Goal: Information Seeking & Learning: Learn about a topic

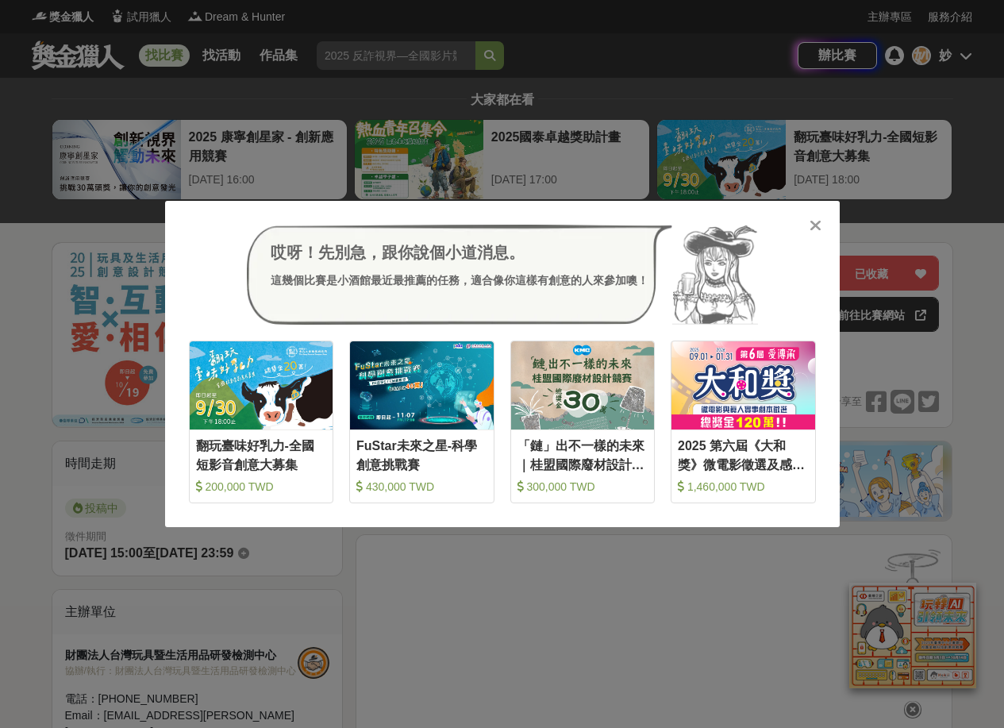
click at [812, 225] on icon at bounding box center [815, 225] width 12 height 16
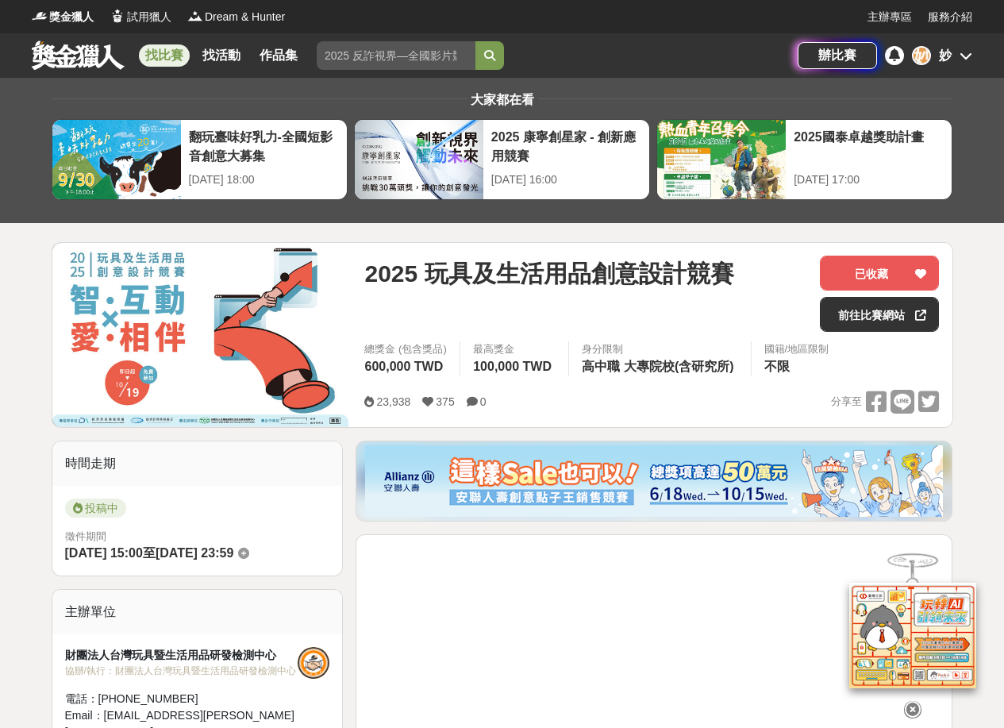
click at [530, 271] on span "2025 玩具及生活用品創意設計競賽" at bounding box center [548, 274] width 369 height 36
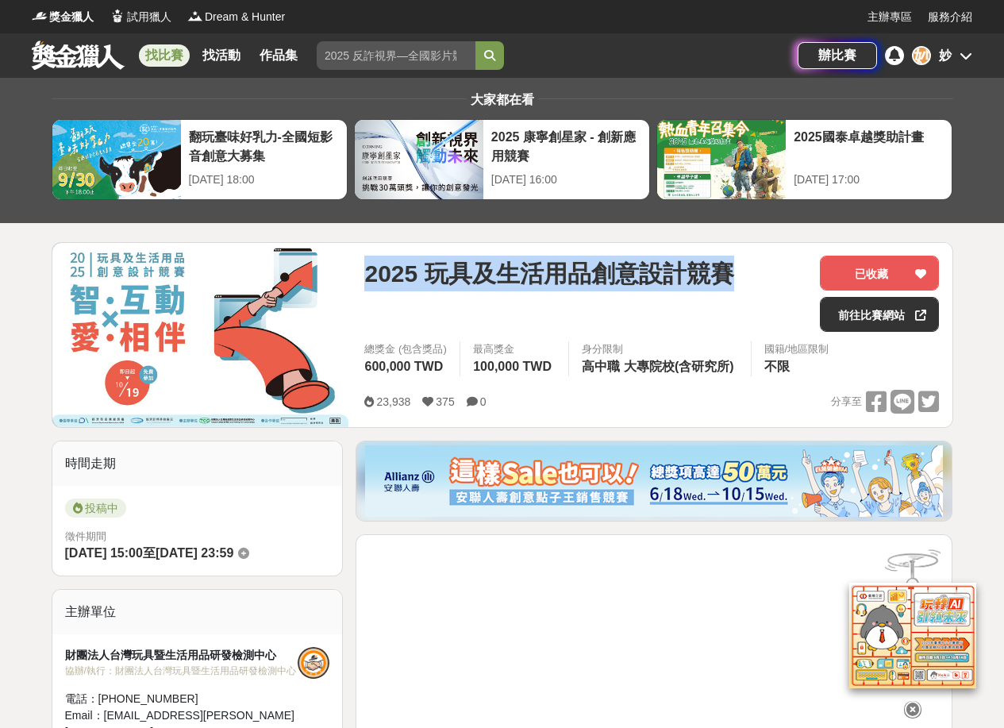
click at [530, 271] on span "2025 玩具及生活用品創意設計競賽" at bounding box center [548, 274] width 369 height 36
copy span "2025 玩具及生活用品創意設計競賽"
click at [176, 48] on link "找比賽" at bounding box center [164, 55] width 51 height 22
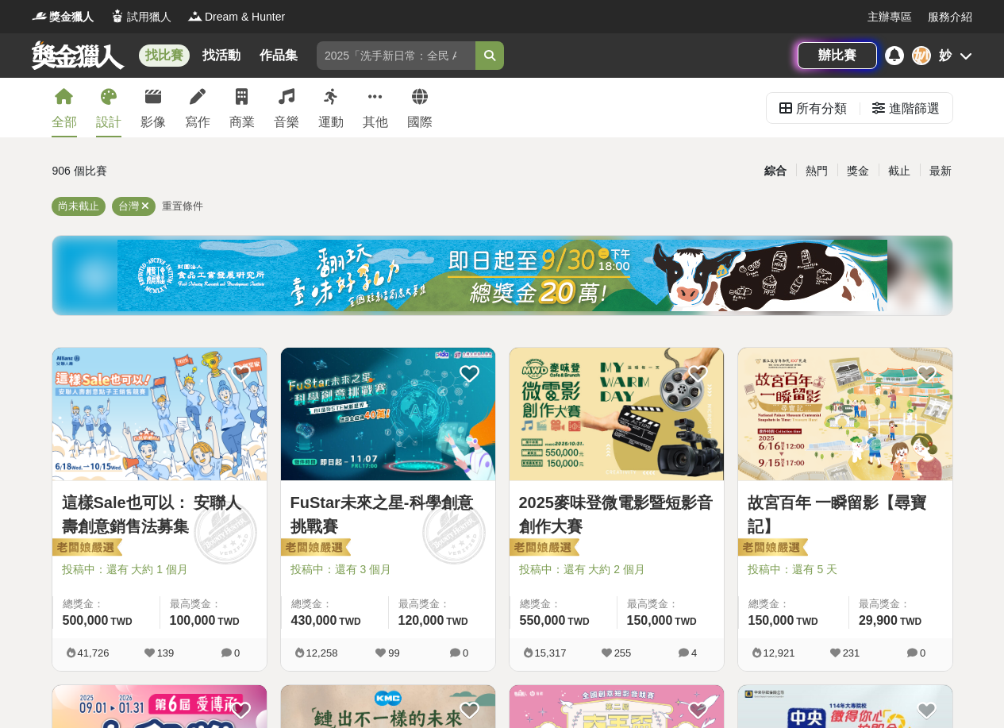
click at [98, 88] on link "設計" at bounding box center [108, 108] width 25 height 60
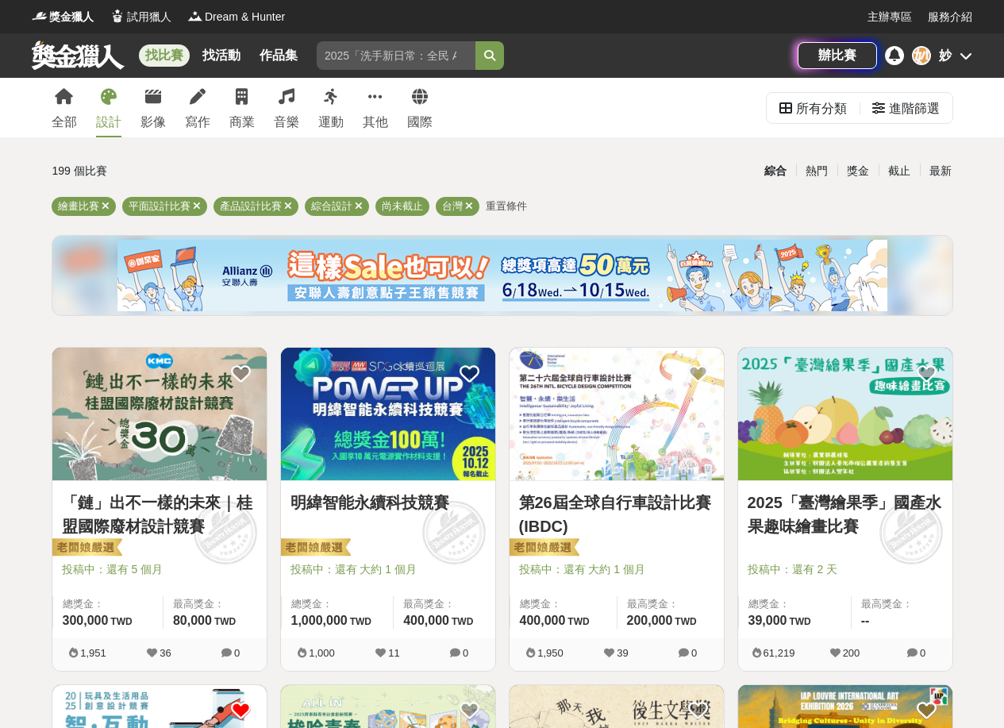
click at [364, 406] on img at bounding box center [388, 414] width 214 height 133
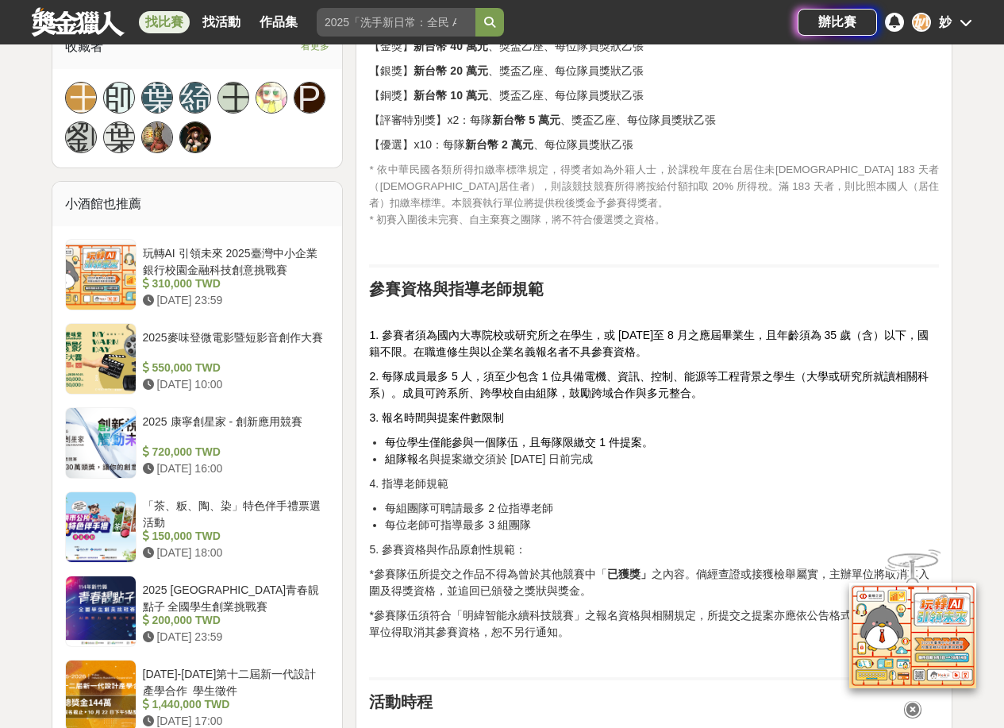
scroll to position [1825, 0]
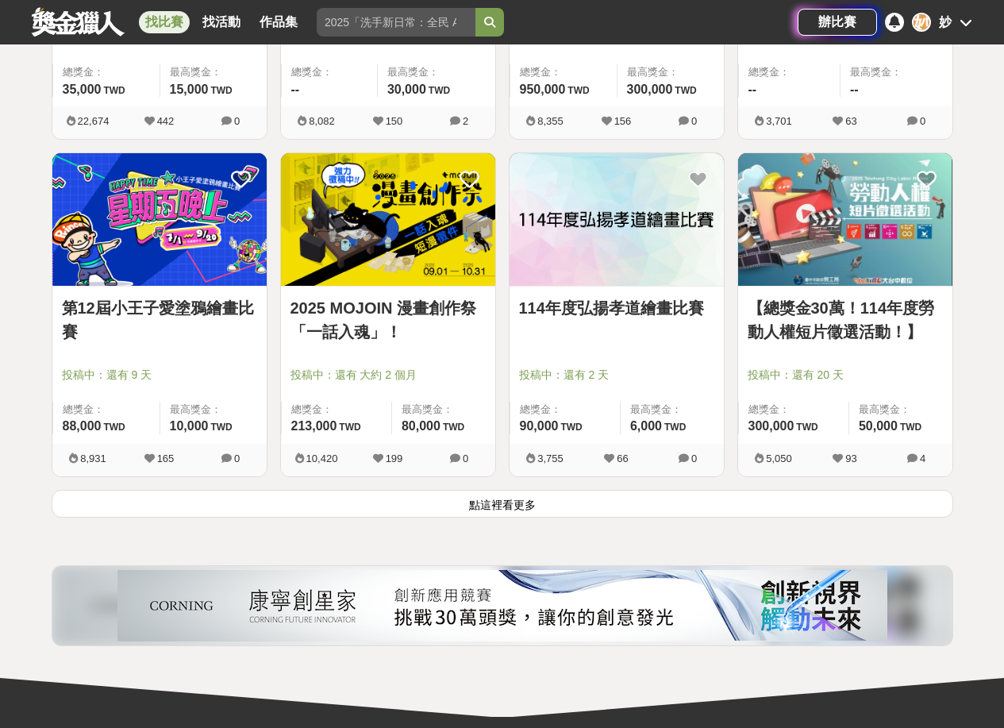
scroll to position [1904, 0]
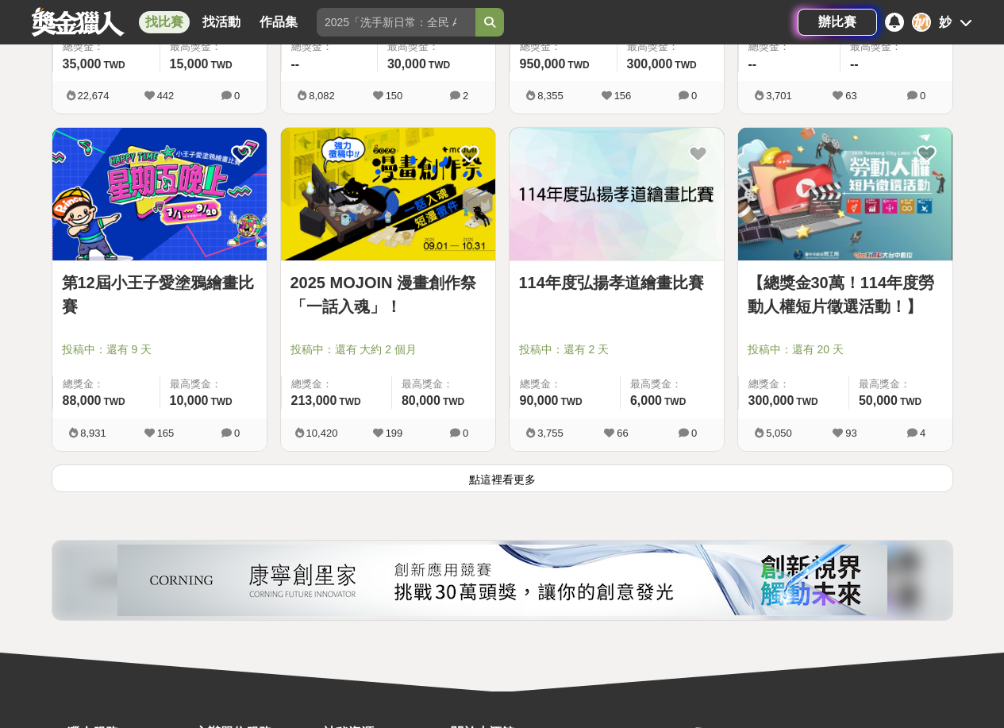
click at [269, 478] on button "點這裡看更多" at bounding box center [502, 478] width 901 height 28
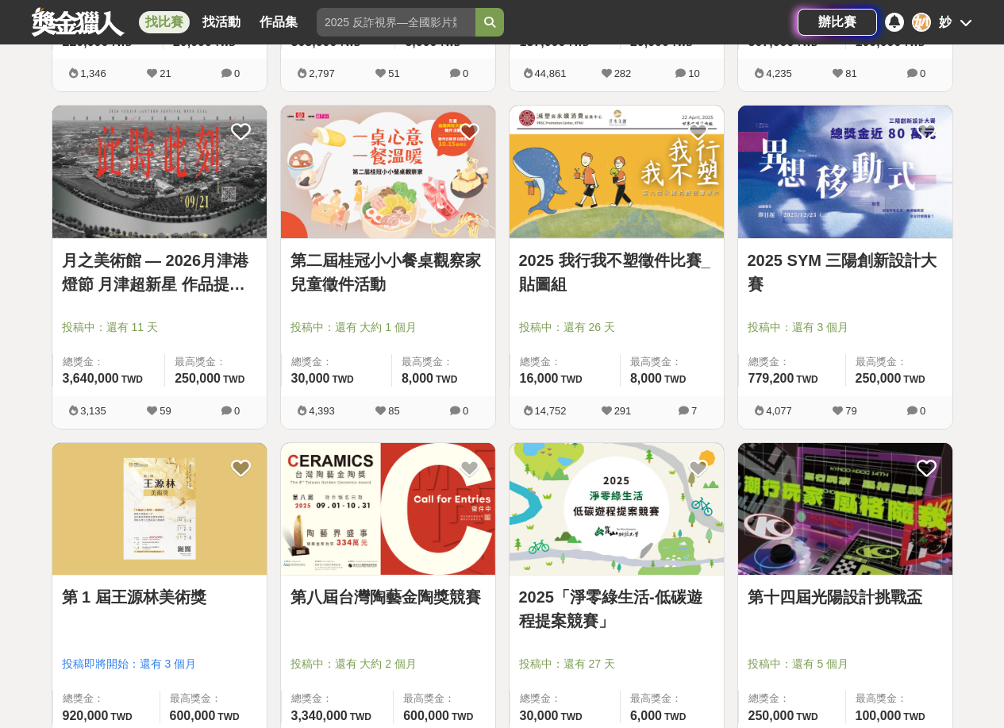
scroll to position [2936, 0]
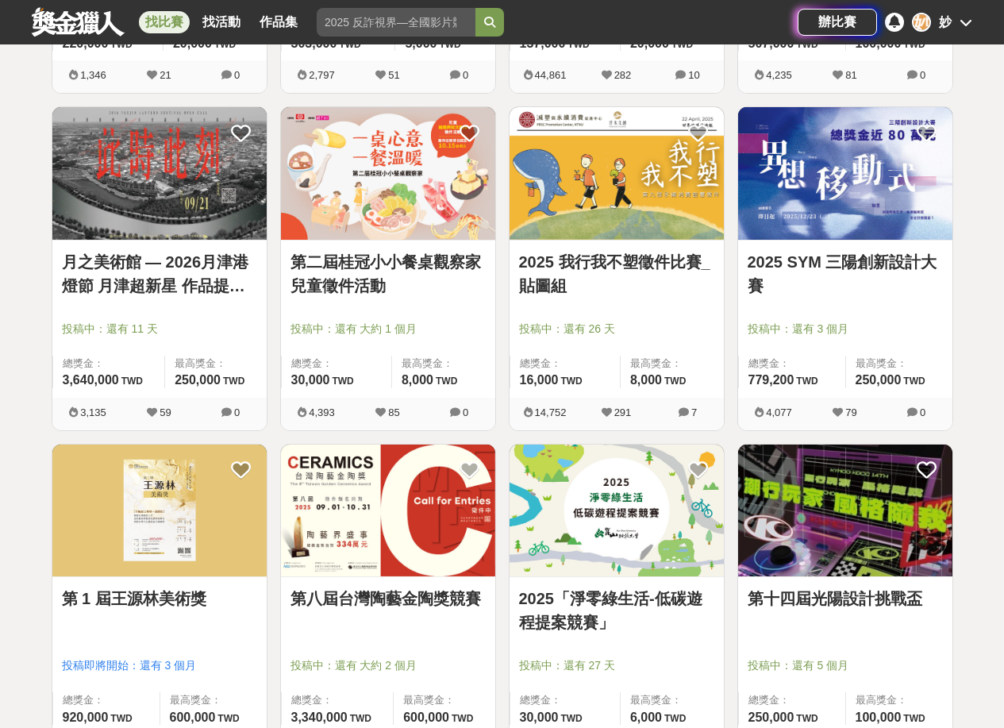
click at [807, 513] on img at bounding box center [845, 510] width 214 height 133
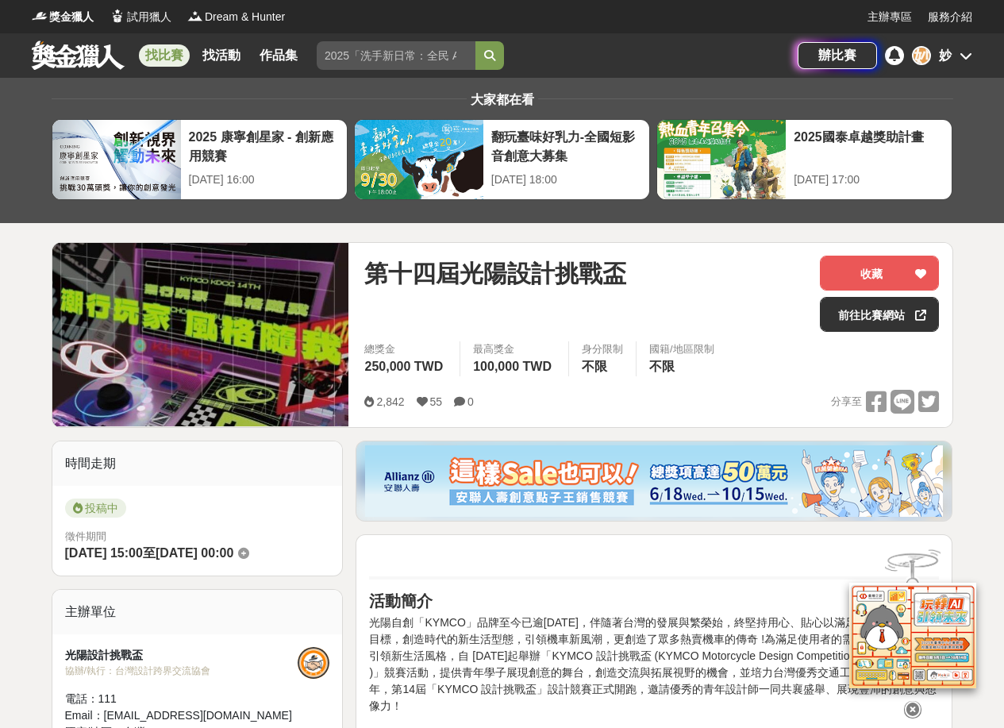
click at [559, 275] on span "第十四屆光陽設計挑戰盃" at bounding box center [495, 274] width 262 height 36
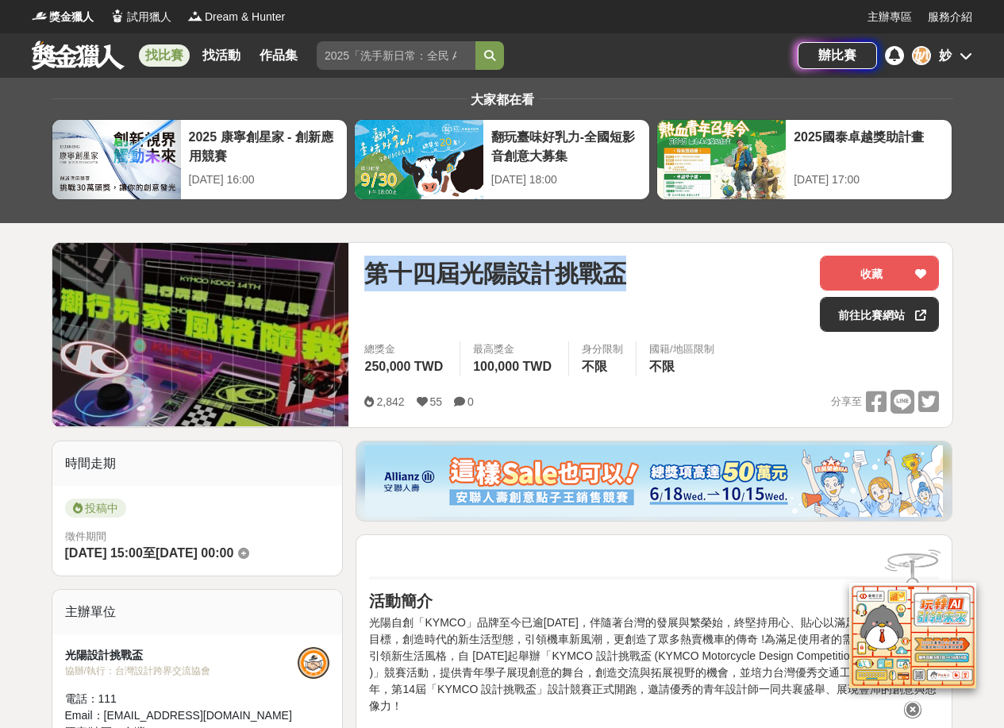
click at [559, 275] on span "第十四屆光陽設計挑戰盃" at bounding box center [495, 274] width 262 height 36
copy span "第十四屆光陽設計挑戰盃"
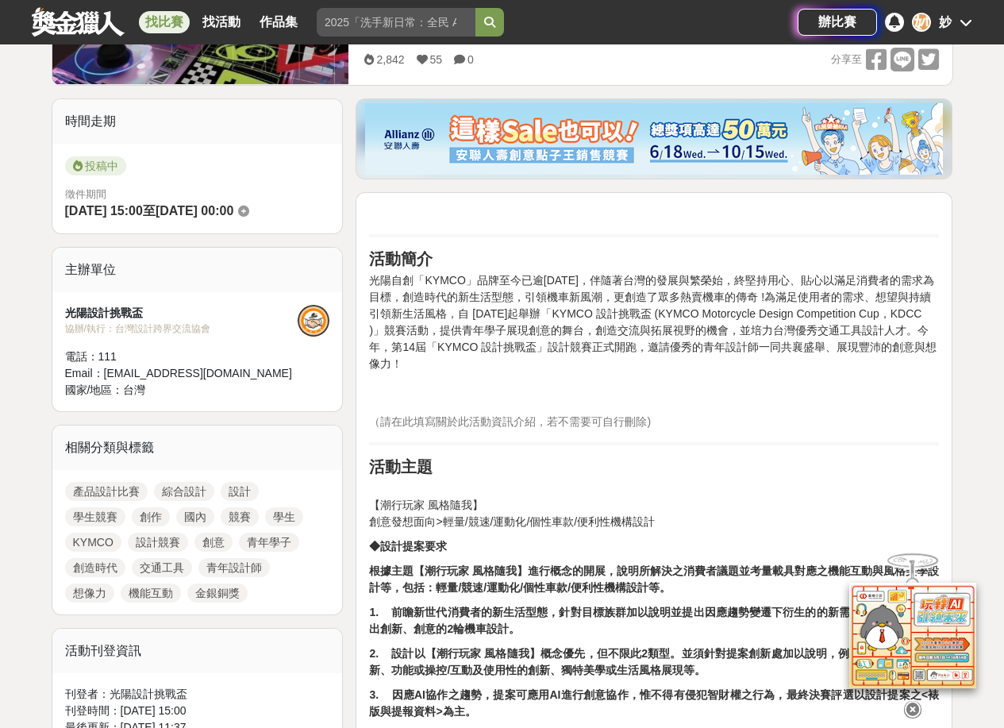
scroll to position [397, 0]
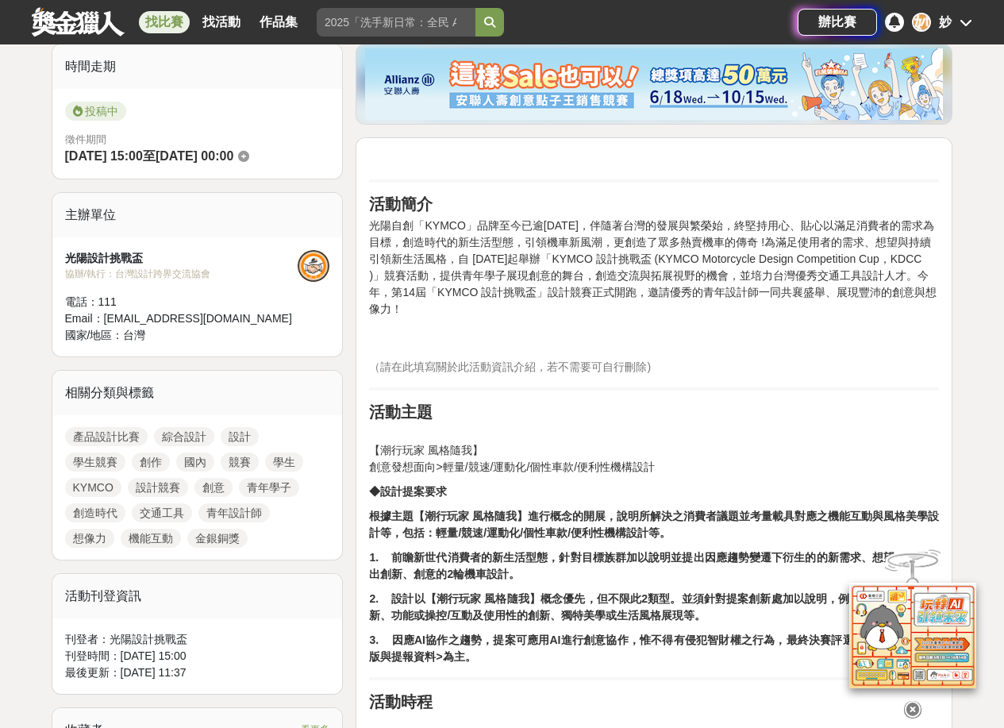
click at [609, 325] on p "光陽自創「KYMCO」品牌至今已逾[DATE]，伴隨著台灣的發展與繁榮始，終堅持用心、貼心以滿足消費者的需求為目標，創造時代的新生活型態，引領機車新風潮，更創…" at bounding box center [654, 283] width 570 height 133
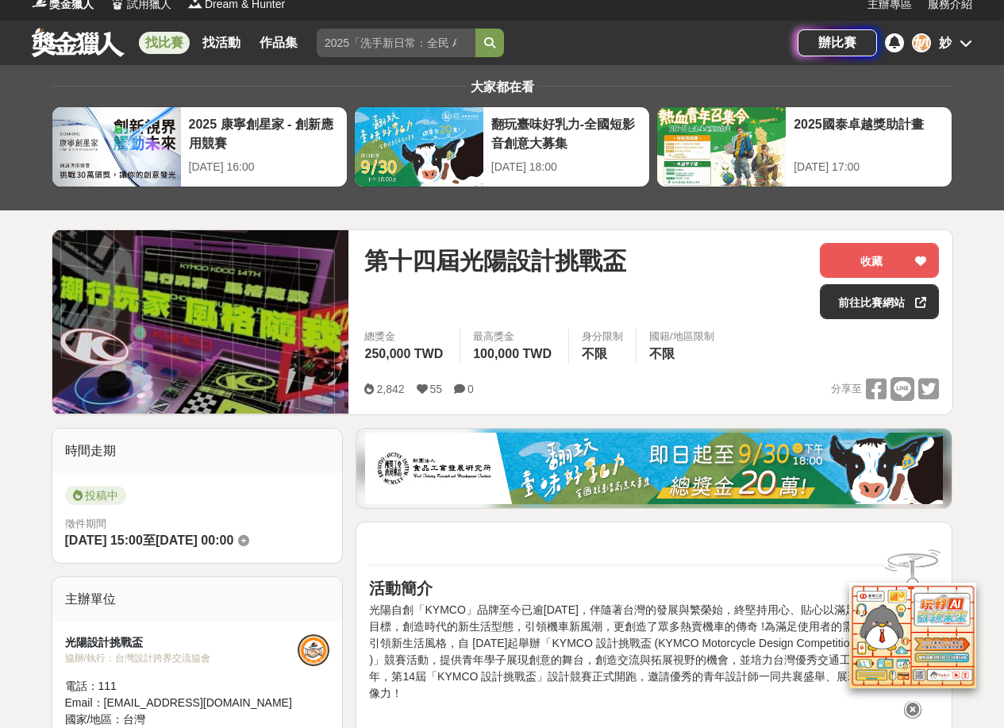
scroll to position [0, 0]
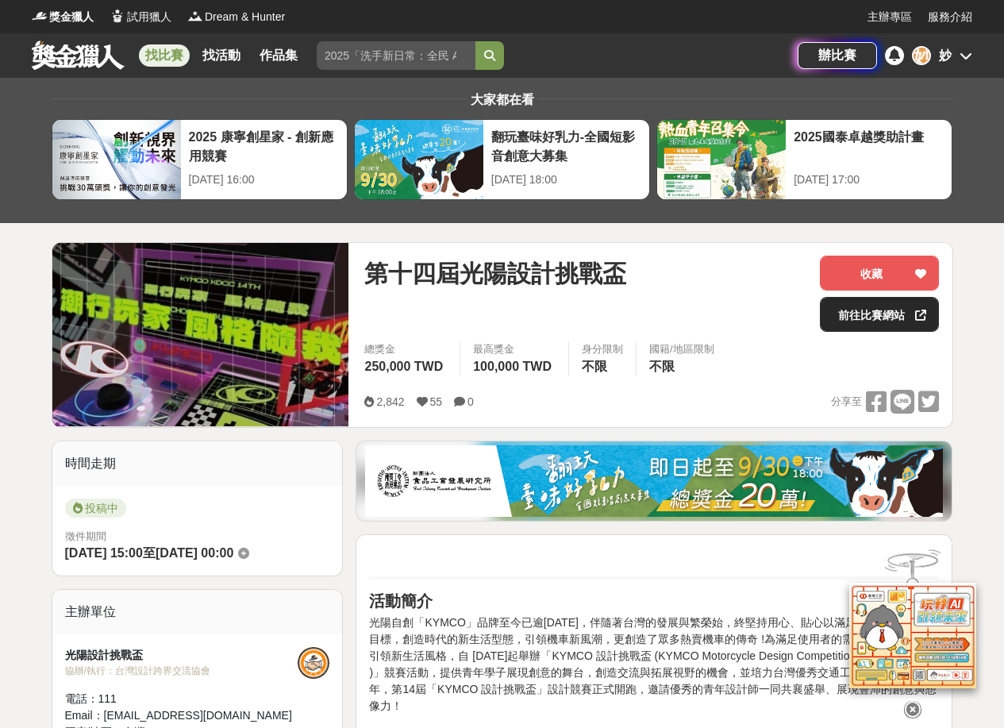
click at [921, 319] on icon at bounding box center [920, 314] width 11 height 11
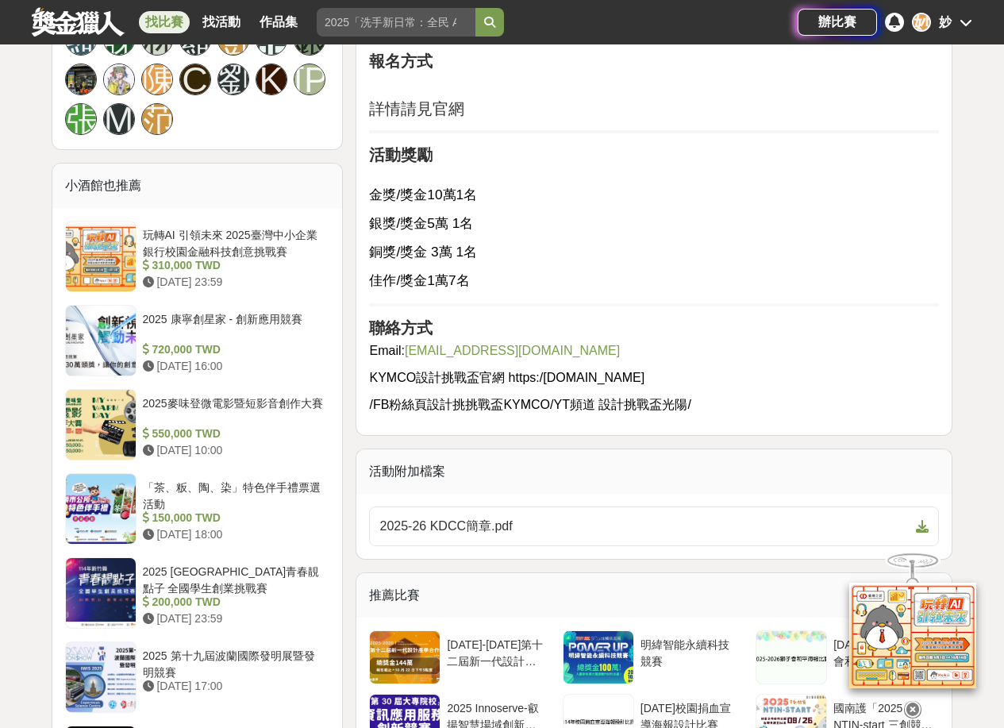
scroll to position [1190, 0]
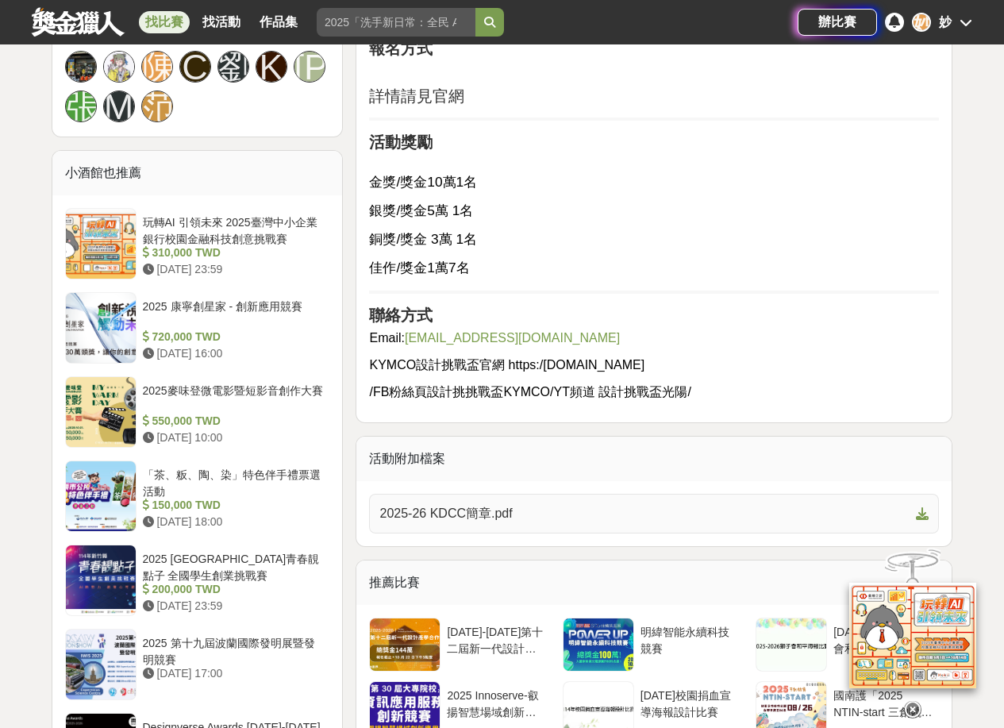
click at [516, 494] on link "2025-26 KDCC簡章.pdf" at bounding box center [654, 514] width 570 height 40
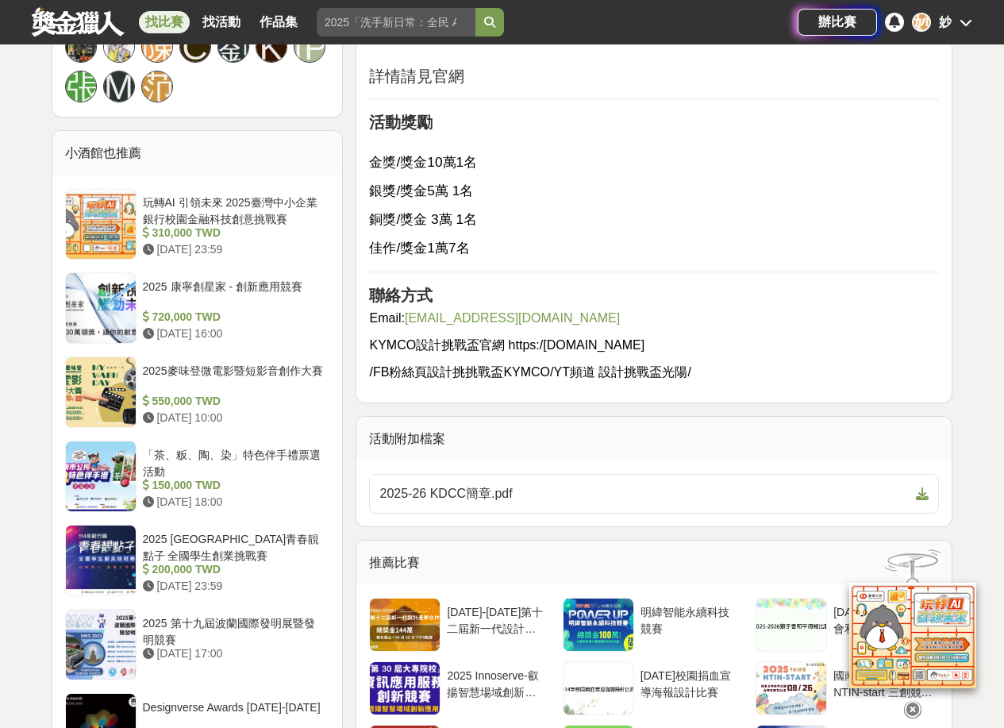
scroll to position [1270, 0]
